Goal: Communication & Community: Answer question/provide support

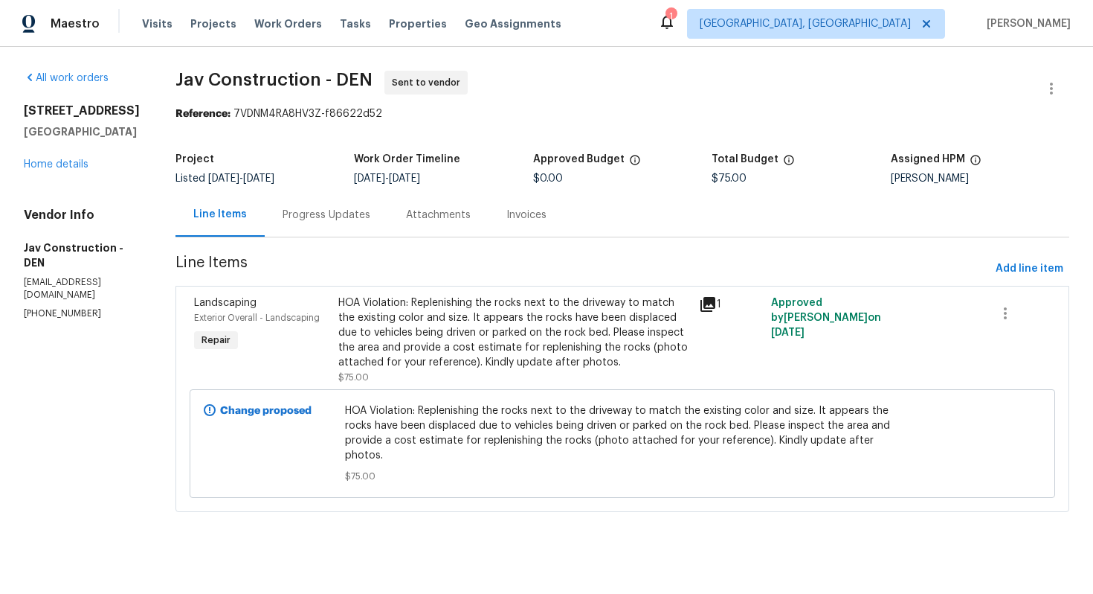
click at [379, 347] on div "HOA Violation: Replenishing the rocks next to the driveway to match the existin…" at bounding box center [514, 332] width 352 height 74
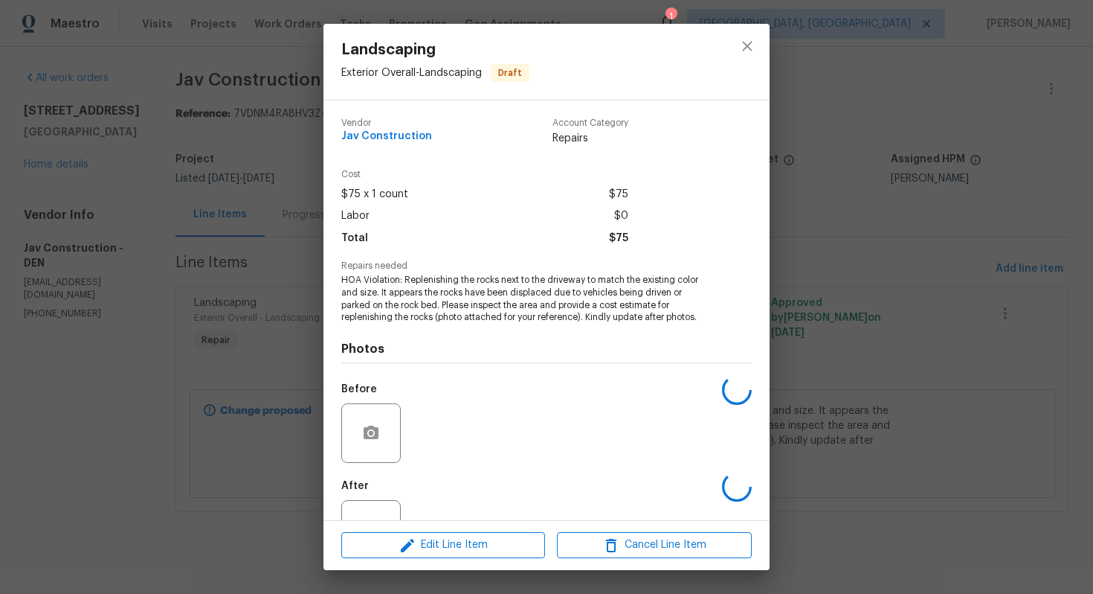
scroll to position [55, 0]
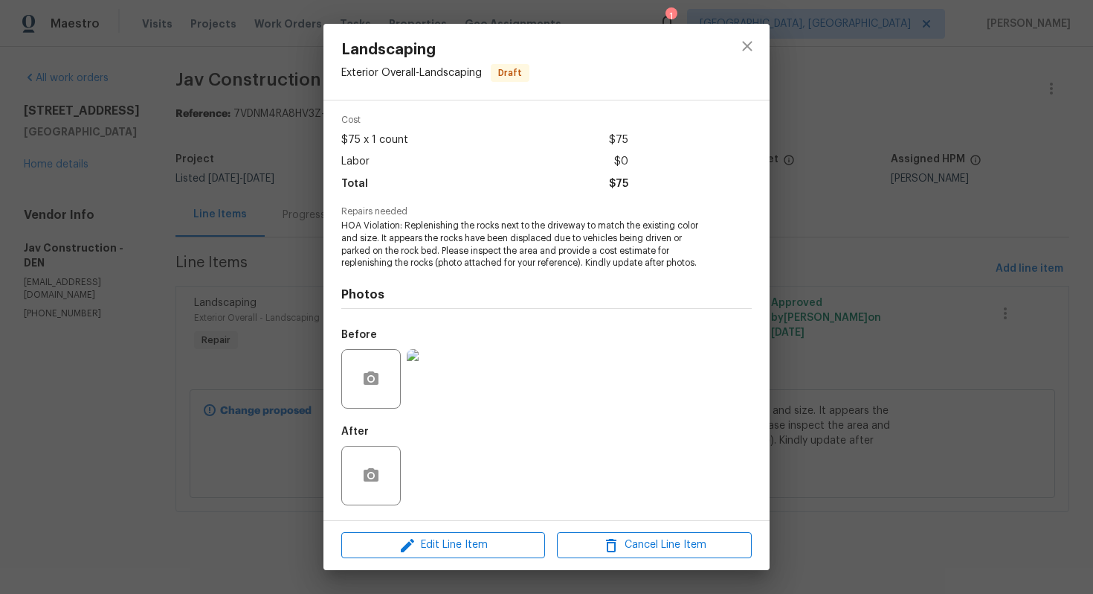
click at [430, 379] on img at bounding box center [437, 379] width 60 height 60
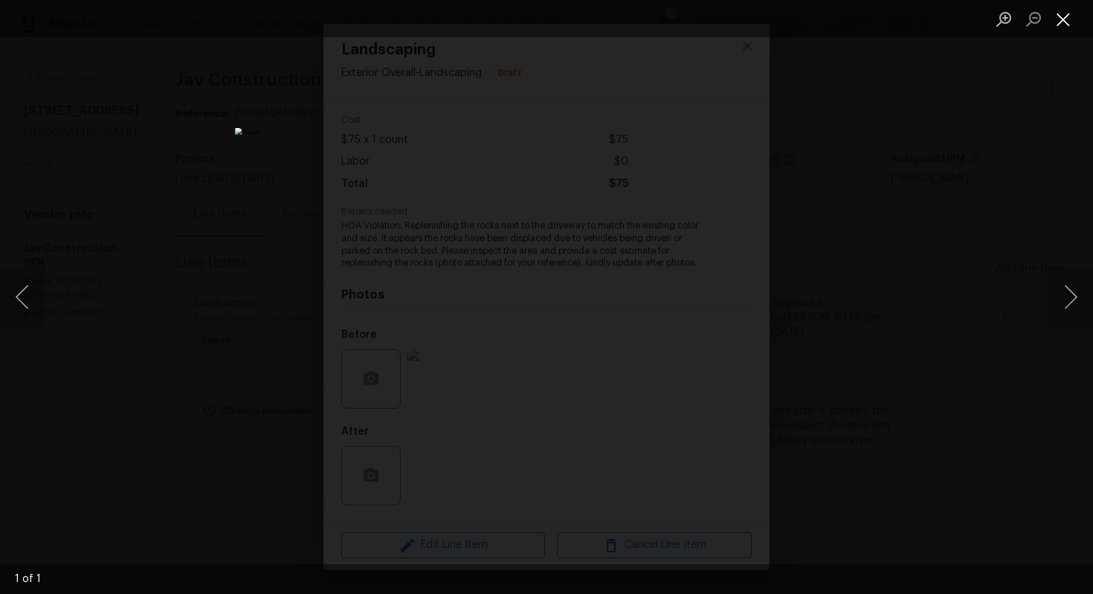
click at [1062, 15] on button "Close lightbox" at bounding box center [1064, 19] width 30 height 26
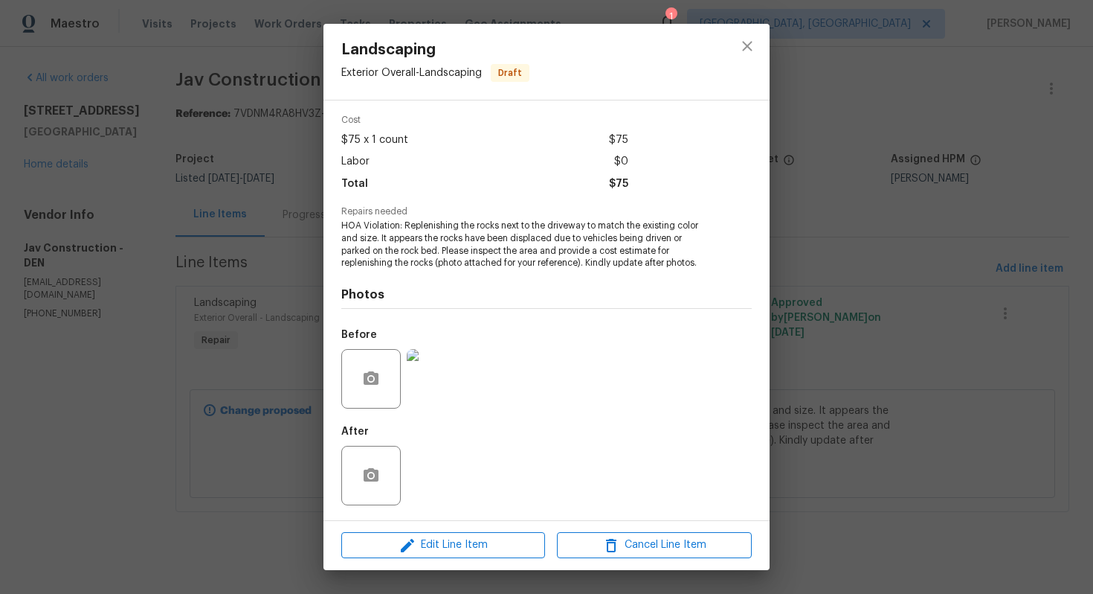
click at [994, 100] on div "Landscaping Exterior Overall - Landscaping Draft Vendor Jav Construction Accoun…" at bounding box center [546, 297] width 1093 height 594
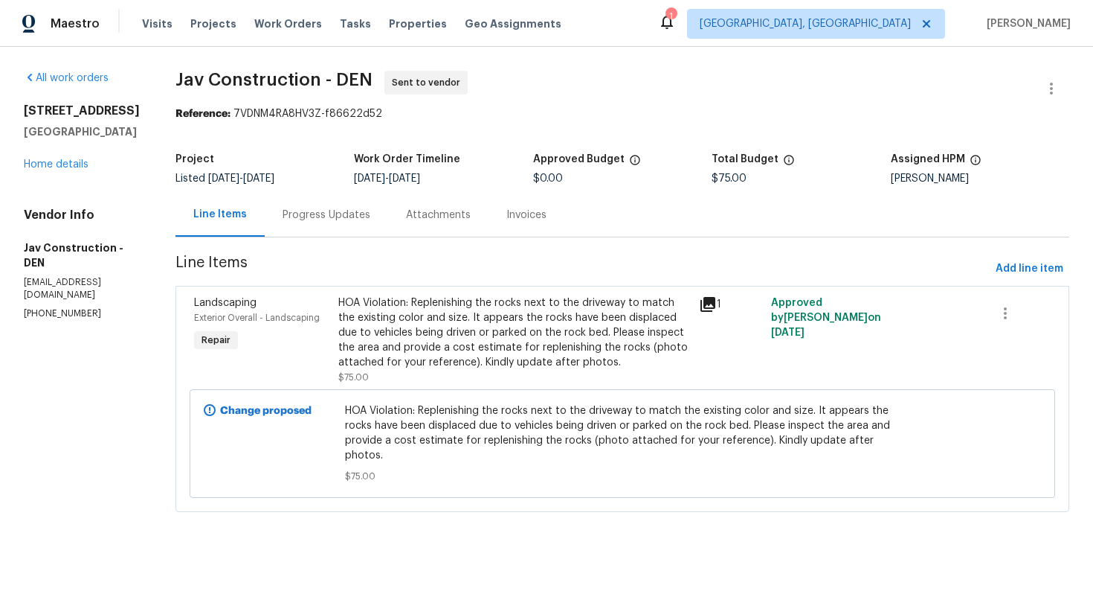
click at [337, 213] on div "Progress Updates" at bounding box center [327, 215] width 88 height 15
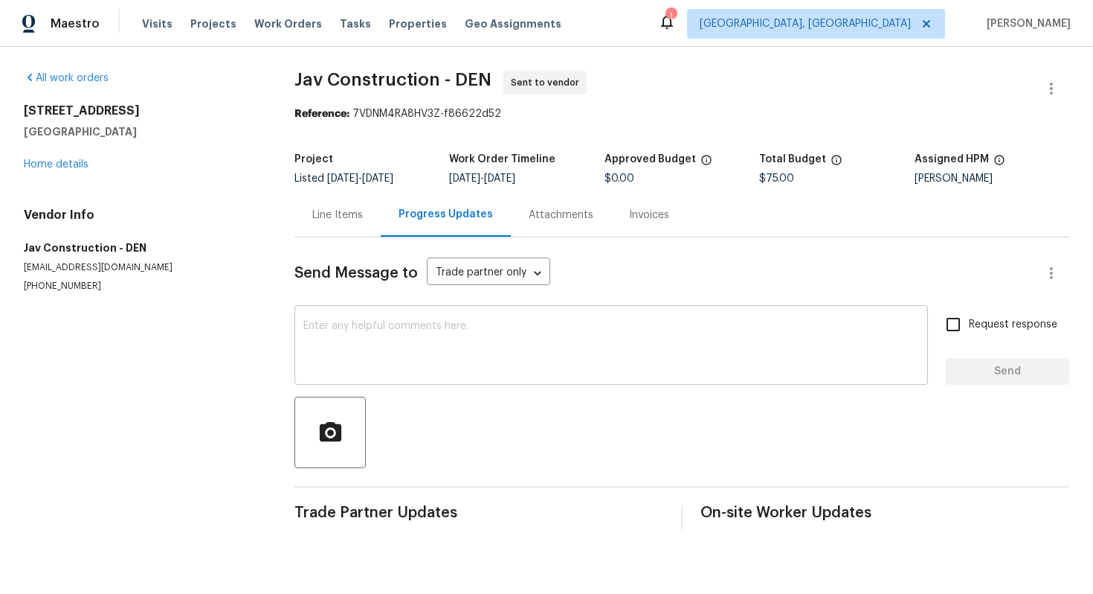
click at [375, 350] on textarea at bounding box center [611, 347] width 616 height 52
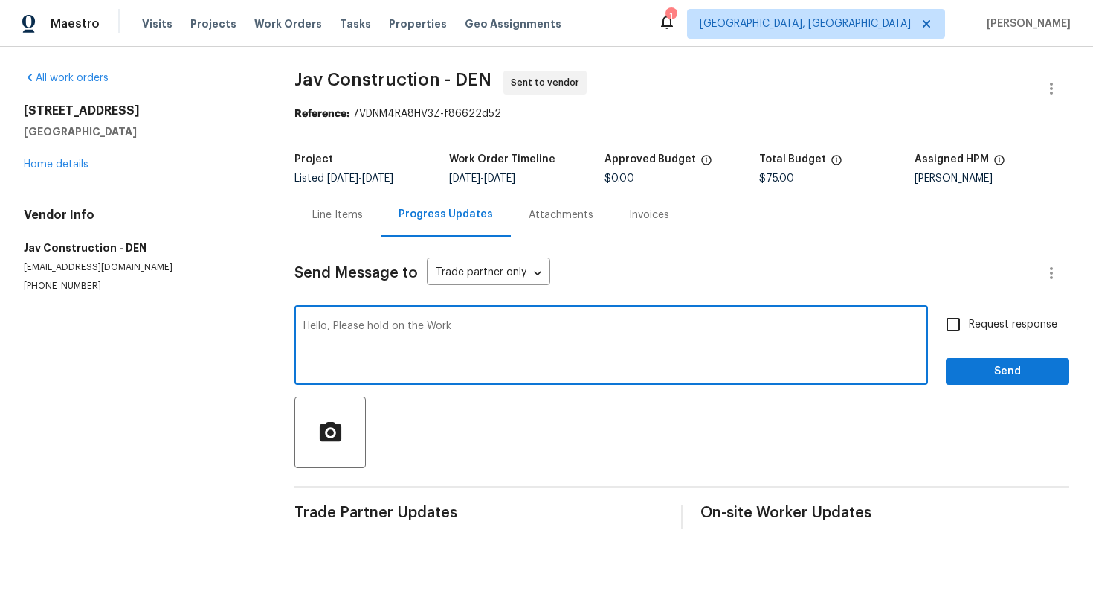
click at [368, 324] on textarea "Hello, Please hold on the Work" at bounding box center [611, 347] width 616 height 52
click at [611, 344] on textarea "Hello, Please provide estimate and hold on the Work" at bounding box center [611, 347] width 616 height 52
click at [409, 328] on textarea "Hello, Please provide estimate and hold on the Work. Thank you!" at bounding box center [611, 347] width 616 height 52
click at [556, 351] on textarea "Hello, Please provide cost estimate and hold on the Work. Thank you!" at bounding box center [611, 347] width 616 height 52
click at [585, 326] on textarea "Hello, Please provide cost estimate and hold on the Work. Thank you!" at bounding box center [611, 347] width 616 height 52
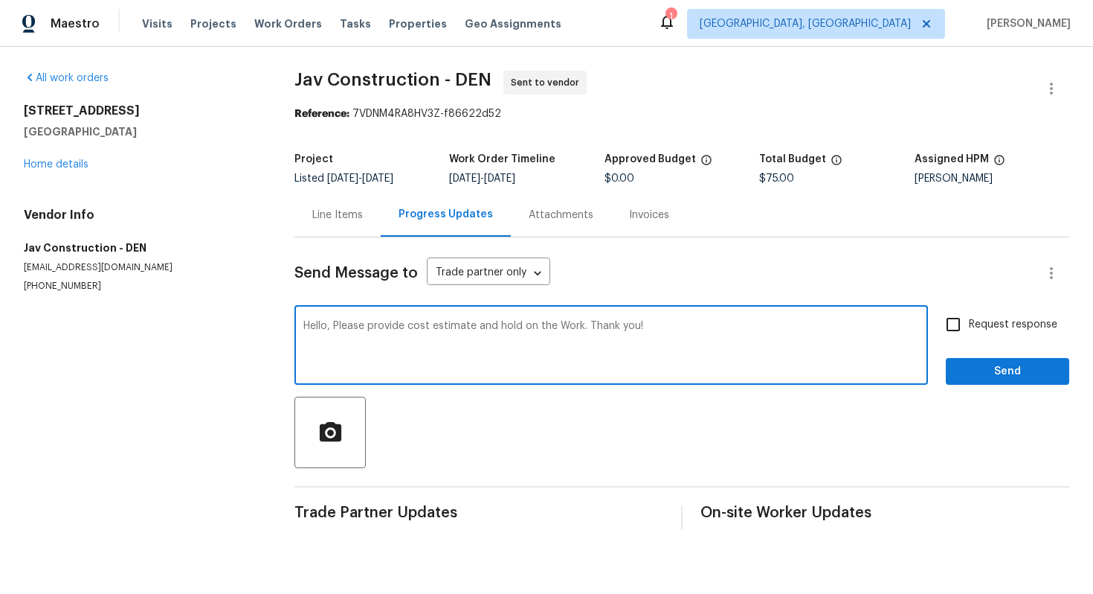
drag, startPoint x: 663, startPoint y: 335, endPoint x: 51, endPoint y: 332, distance: 611.4
click at [51, 332] on div "All work orders 2383 Coach House Loop Castle Rock, CO 80109 Home details Vendor…" at bounding box center [546, 300] width 1093 height 506
drag, startPoint x: 680, startPoint y: 324, endPoint x: 659, endPoint y: 325, distance: 20.9
click at [659, 325] on textarea "Hello, Please provide cost estimate and hold on the Work. Thank you!" at bounding box center [611, 347] width 616 height 52
drag, startPoint x: 659, startPoint y: 325, endPoint x: 138, endPoint y: 323, distance: 521.4
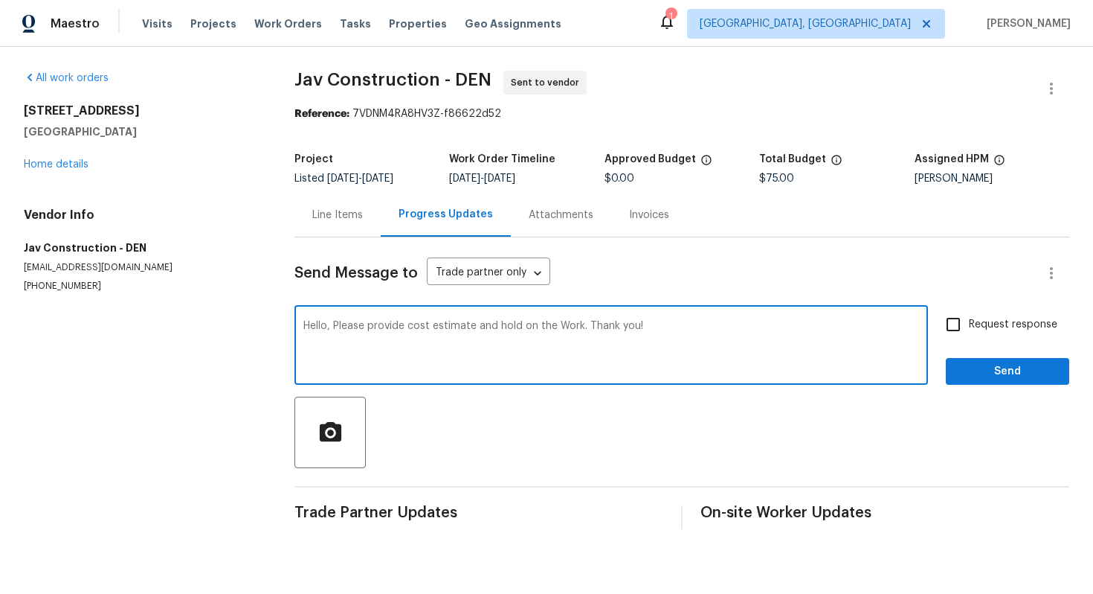
click at [138, 323] on div "All work orders 2383 Coach House Loop Castle Rock, CO 80109 Home details Vendor…" at bounding box center [546, 300] width 1093 height 506
type textarea "Hello, Please provide cost estimate and hold on the Work. Thank you!"
click at [466, 366] on textarea "Hello, Please provide cost estimate and hold on the Work. Thank you!" at bounding box center [611, 347] width 616 height 52
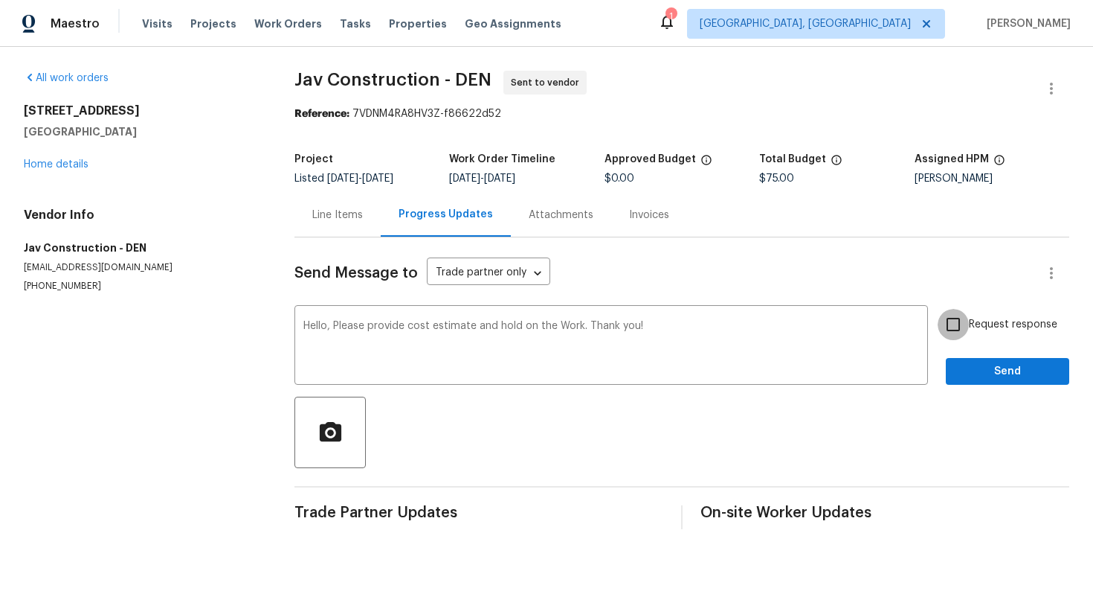
click at [947, 326] on input "Request response" at bounding box center [953, 324] width 31 height 31
checkbox input "true"
click at [974, 373] on span "Send" at bounding box center [1008, 371] width 100 height 19
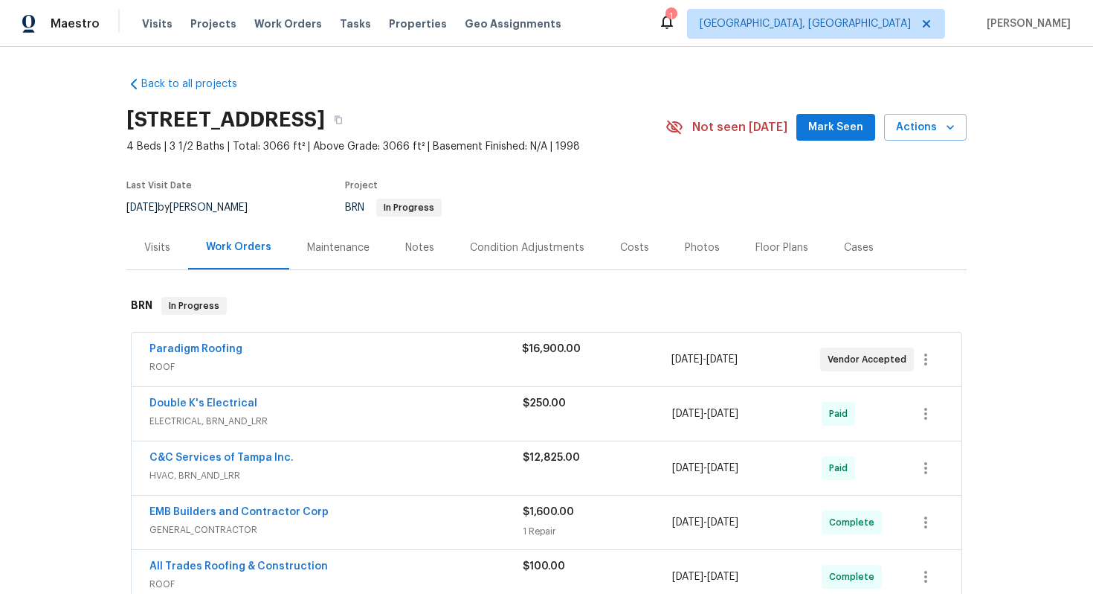
click at [331, 357] on div "Paradigm Roofing" at bounding box center [336, 350] width 373 height 18
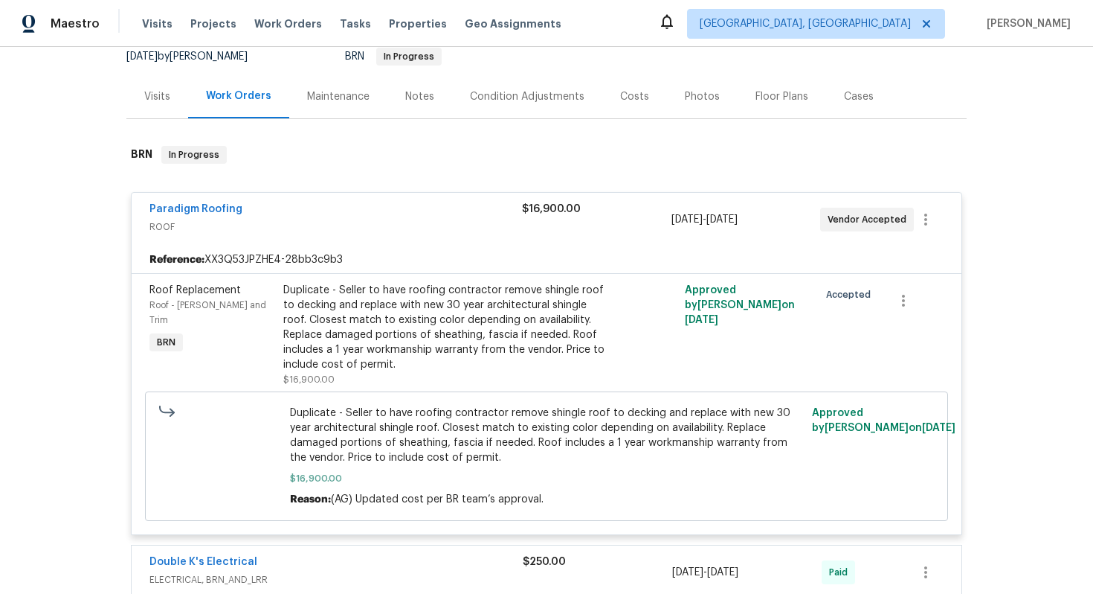
scroll to position [316, 0]
